Goal: Task Accomplishment & Management: Manage account settings

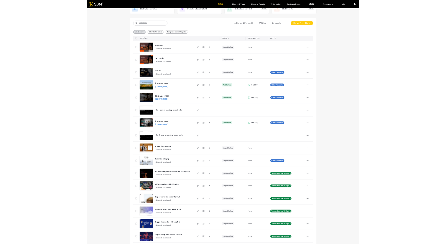
scroll to position [45, 0]
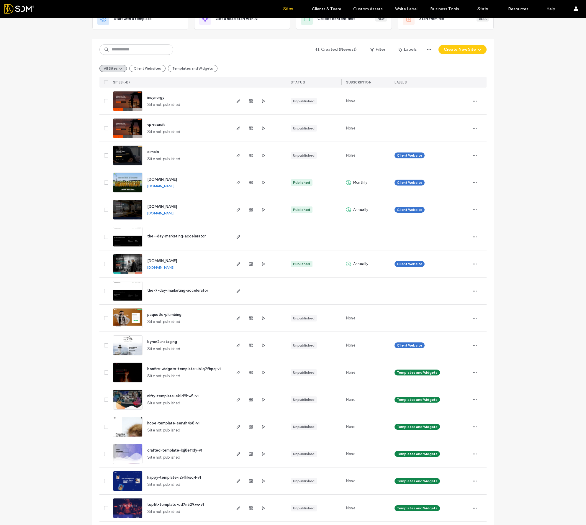
click at [237, 93] on div at bounding box center [251, 101] width 32 height 27
click at [263, 100] on icon "button" at bounding box center [263, 101] width 5 height 5
click at [262, 129] on use "button" at bounding box center [263, 128] width 3 height 4
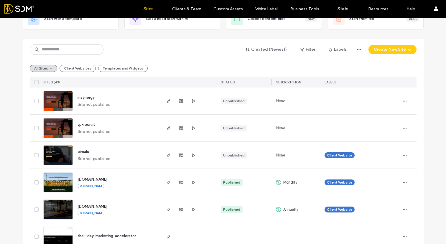
click at [139, 133] on div "vp-recruit Site not published" at bounding box center [117, 128] width 88 height 27
click at [167, 129] on icon "button" at bounding box center [168, 128] width 5 height 5
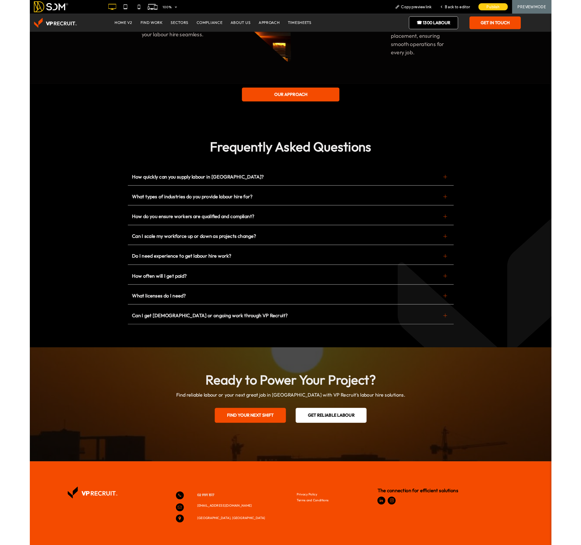
scroll to position [1977, 0]
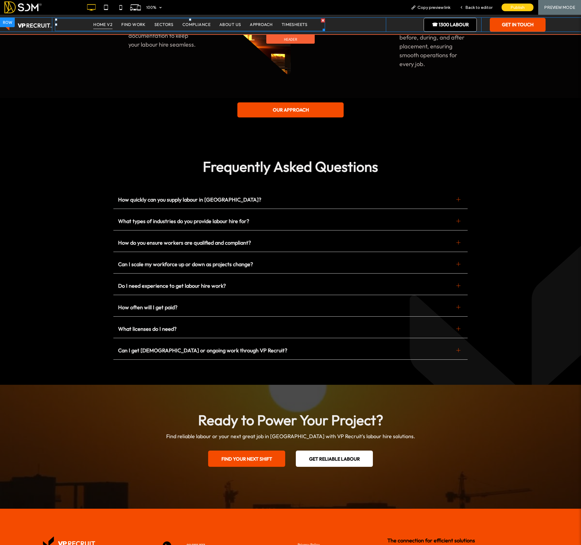
click at [102, 26] on span "HOME V2" at bounding box center [102, 24] width 19 height 9
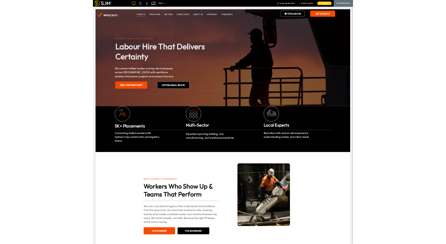
scroll to position [0, 0]
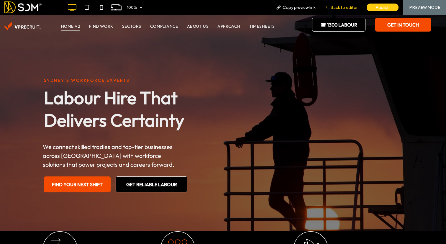
click at [348, 8] on span "Back to editor" at bounding box center [343, 7] width 27 height 5
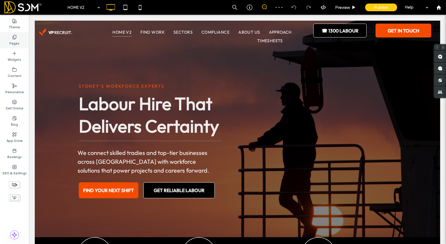
click at [18, 40] on label "Pages" at bounding box center [14, 43] width 10 height 6
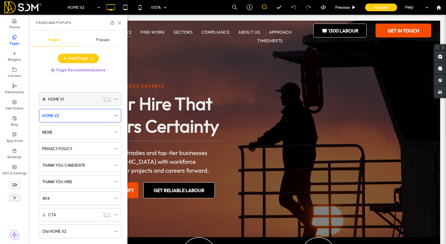
click at [74, 96] on div "HOME V1" at bounding box center [73, 99] width 51 height 6
click at [120, 22] on icon at bounding box center [119, 23] width 4 height 4
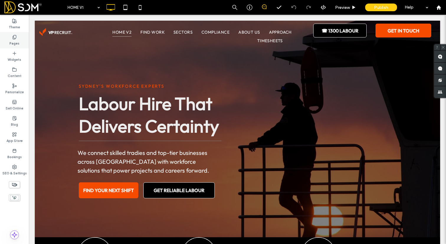
click at [19, 40] on div "Pages" at bounding box center [14, 40] width 29 height 16
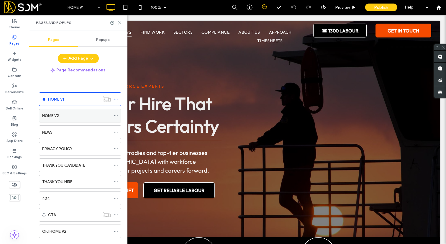
click at [54, 118] on label "HOME V2" at bounding box center [50, 116] width 17 height 10
click at [120, 23] on use at bounding box center [119, 23] width 3 height 3
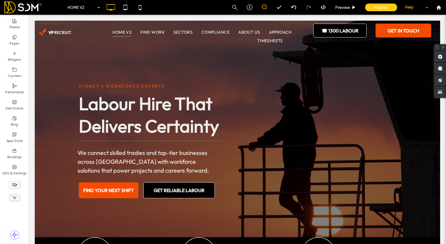
click at [422, 14] on div "Help" at bounding box center [417, 7] width 30 height 15
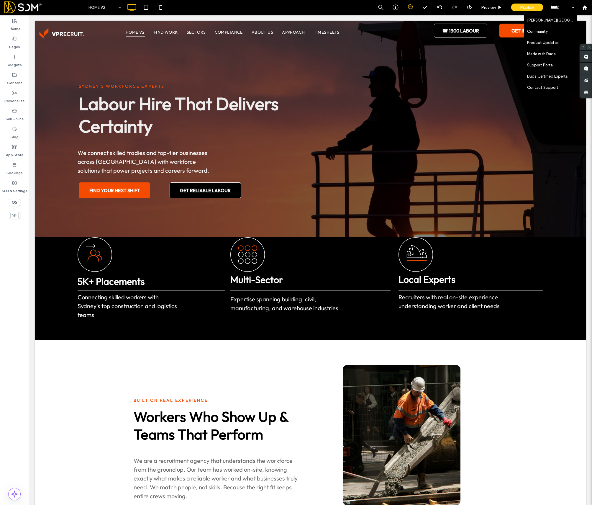
click at [22, 6] on span at bounding box center [44, 7] width 81 height 12
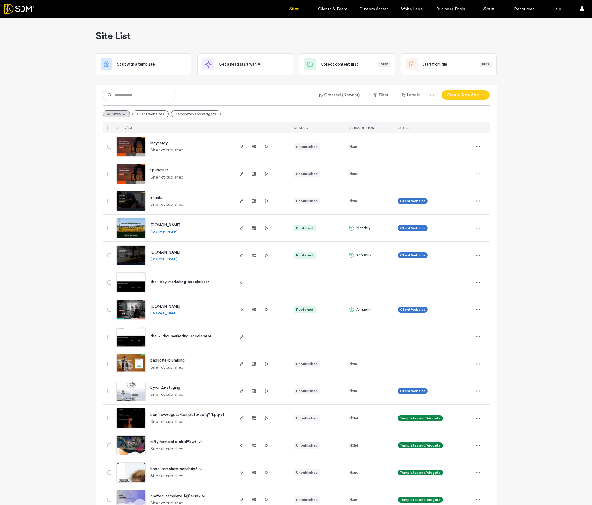
click at [300, 7] on link "Sites" at bounding box center [294, 9] width 35 height 18
click at [295, 8] on label "Sites" at bounding box center [294, 8] width 10 height 5
click at [21, 6] on div at bounding box center [37, 8] width 67 height 9
